Goal: Transaction & Acquisition: Book appointment/travel/reservation

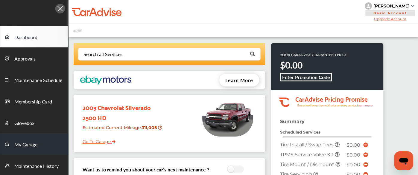
click at [25, 138] on link "My Garage" at bounding box center [34, 145] width 68 height 22
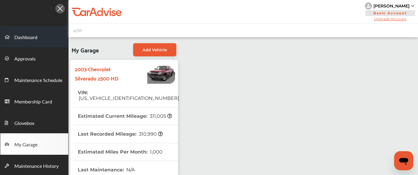
click at [29, 35] on span "Dashboard" at bounding box center [25, 38] width 23 height 8
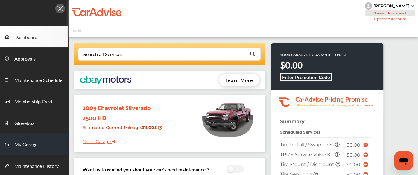
click at [25, 143] on span "My Garage" at bounding box center [25, 145] width 23 height 8
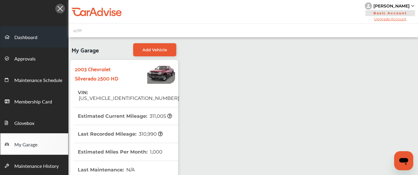
click at [25, 35] on span "Dashboard" at bounding box center [25, 38] width 23 height 8
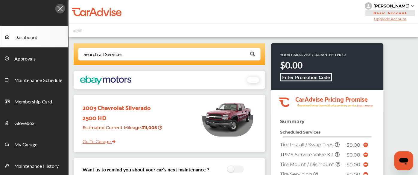
scroll to position [198, 0]
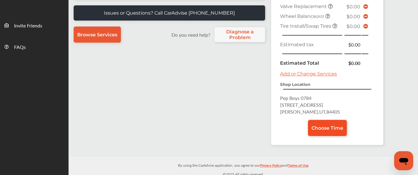
click at [328, 126] on span "Choose Time" at bounding box center [327, 129] width 32 height 6
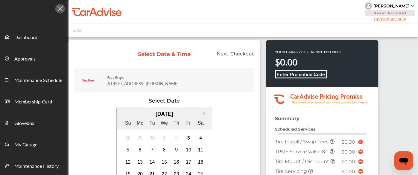
scroll to position [65, 0]
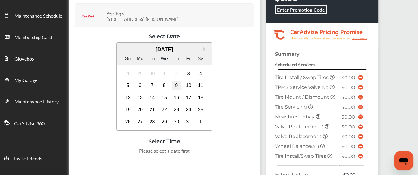
click at [175, 86] on div "9" at bounding box center [177, 86] width 10 height 10
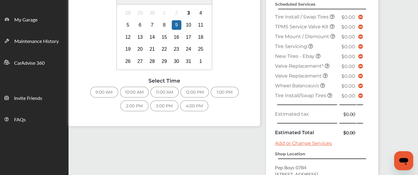
scroll to position [125, 0]
click at [196, 104] on div "4:00 PM" at bounding box center [194, 106] width 28 height 11
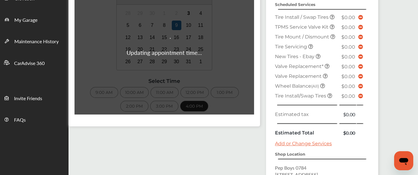
scroll to position [176, 0]
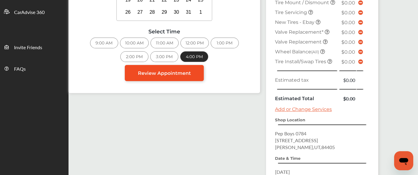
click at [176, 75] on span "Review Appointment" at bounding box center [164, 74] width 53 height 6
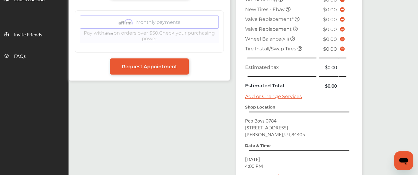
scroll to position [250, 0]
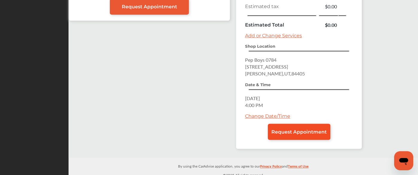
click at [295, 133] on link "Request Appointment" at bounding box center [299, 132] width 62 height 16
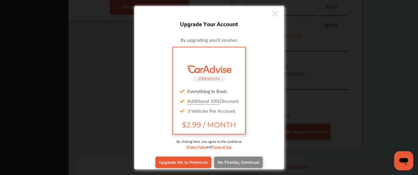
click at [252, 162] on span "No Thanks, Continue" at bounding box center [238, 163] width 42 height 4
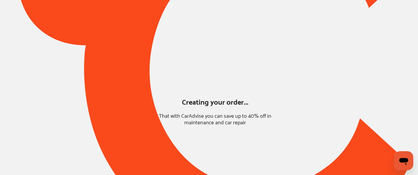
scroll to position [79, 0]
